Goal: Information Seeking & Learning: Learn about a topic

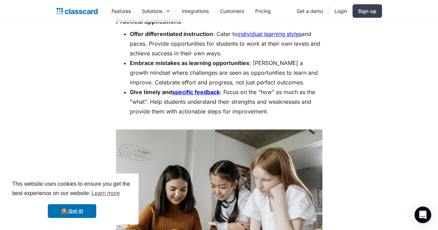
scroll to position [1552, 0]
